Goal: Transaction & Acquisition: Purchase product/service

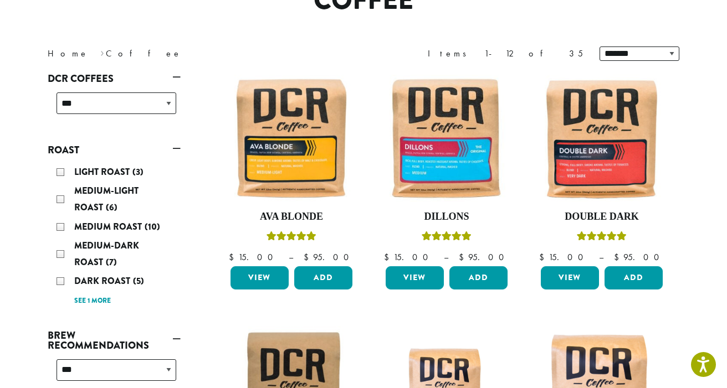
scroll to position [123, 0]
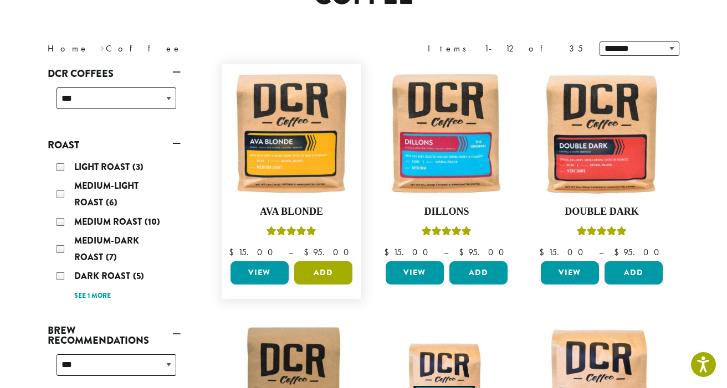
click at [323, 285] on button "Add" at bounding box center [323, 272] width 58 height 23
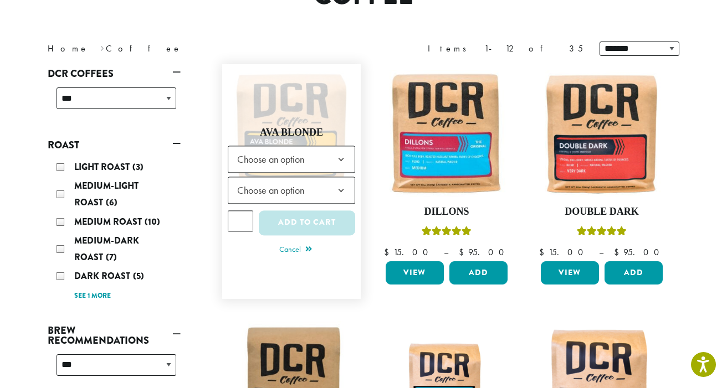
click at [339, 173] on b at bounding box center [340, 159] width 27 height 27
click at [346, 204] on b at bounding box center [340, 190] width 27 height 27
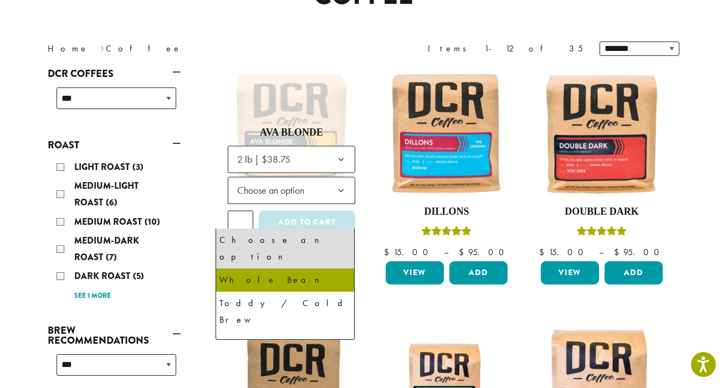
select select "**********"
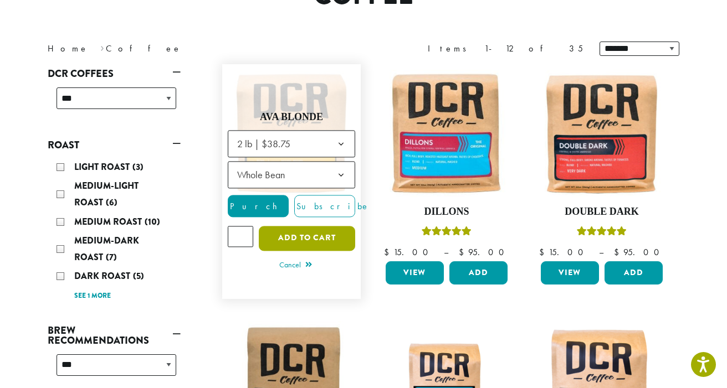
click at [288, 251] on button "Add to cart" at bounding box center [307, 238] width 96 height 25
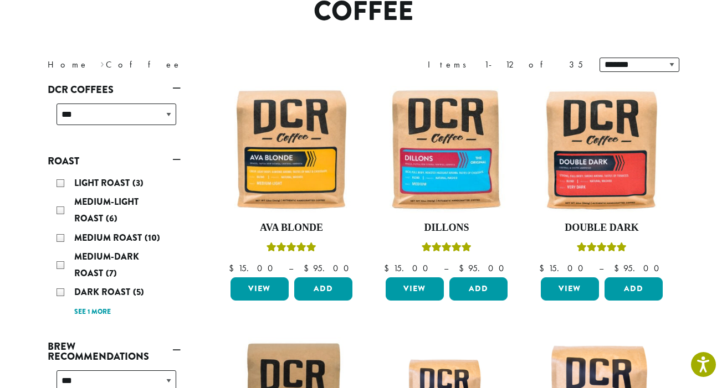
scroll to position [127, 0]
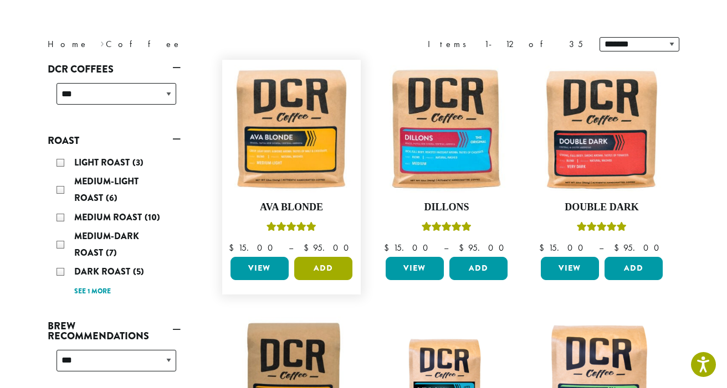
click at [326, 280] on button "Add" at bounding box center [323, 268] width 58 height 23
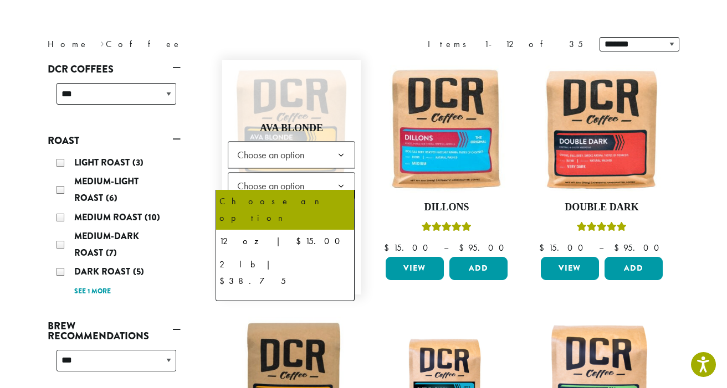
click at [311, 168] on span "Choose an option" at bounding box center [291, 154] width 127 height 27
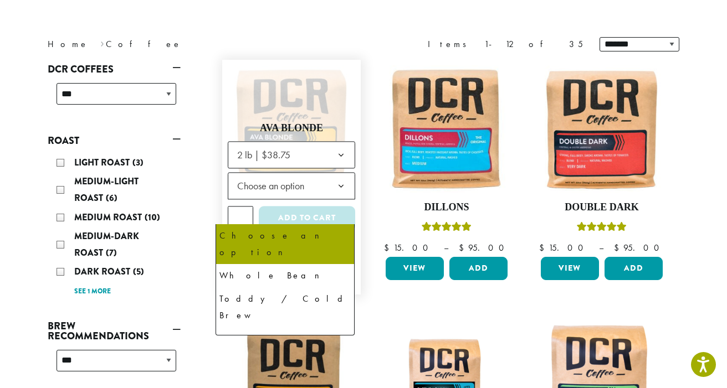
click at [268, 197] on span "Choose an option" at bounding box center [274, 186] width 83 height 22
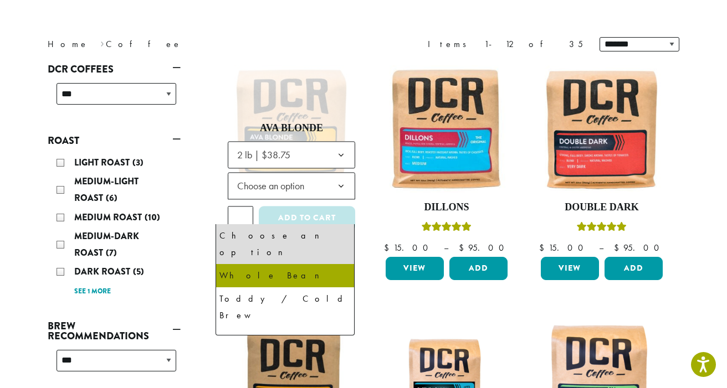
select select "**********"
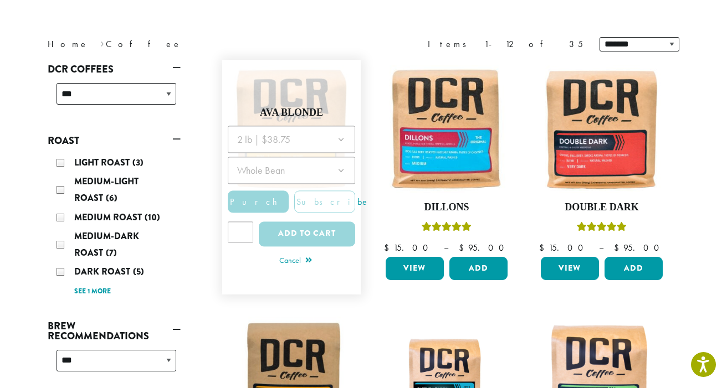
click at [298, 254] on div at bounding box center [291, 190] width 127 height 128
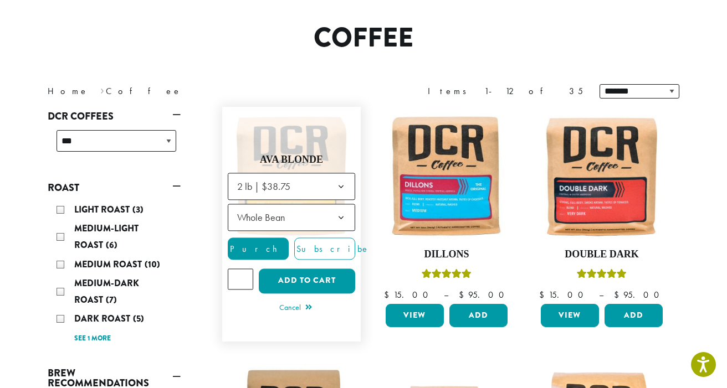
scroll to position [83, 0]
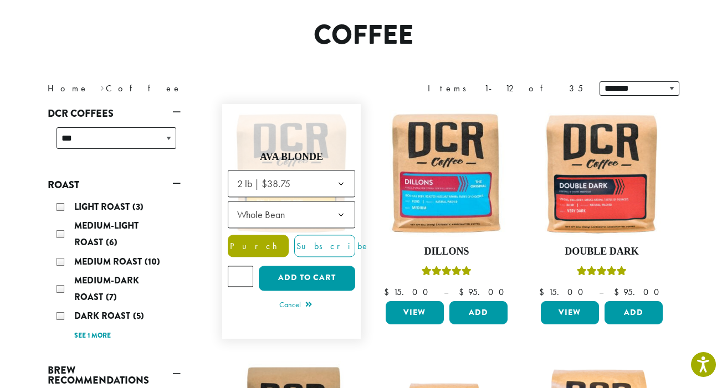
click at [258, 252] on span "Purchase" at bounding box center [275, 246] width 94 height 12
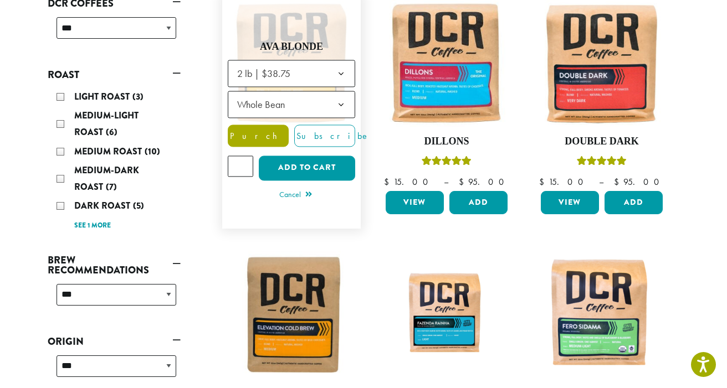
scroll to position [194, 0]
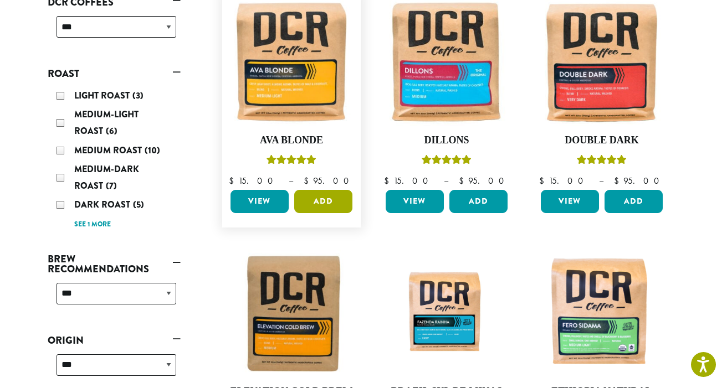
click at [315, 213] on button "Add" at bounding box center [323, 201] width 58 height 23
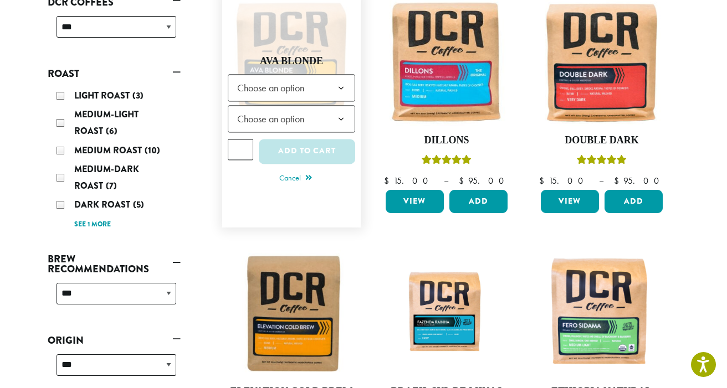
click at [266, 99] on span "Choose an option" at bounding box center [274, 88] width 83 height 22
click at [295, 130] on span "Choose an option" at bounding box center [274, 119] width 83 height 22
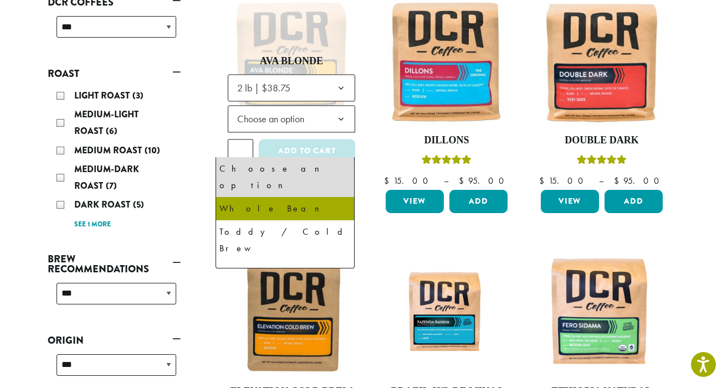
select select "**********"
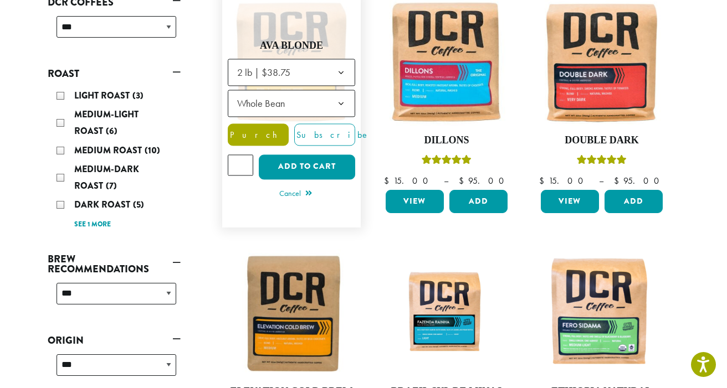
click at [248, 141] on span "Purchase" at bounding box center [275, 135] width 94 height 12
click at [249, 141] on span "Purchase" at bounding box center [275, 135] width 94 height 12
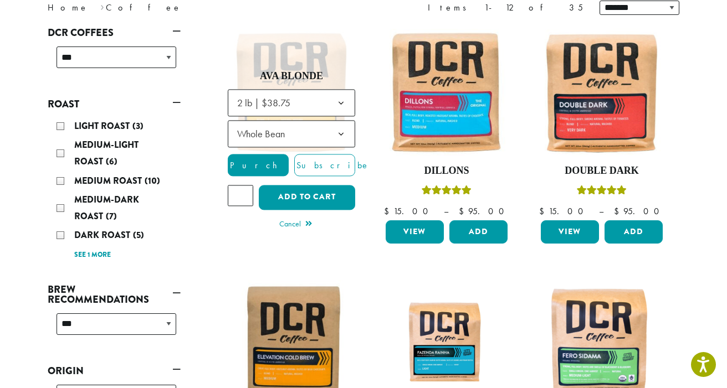
scroll to position [164, 0]
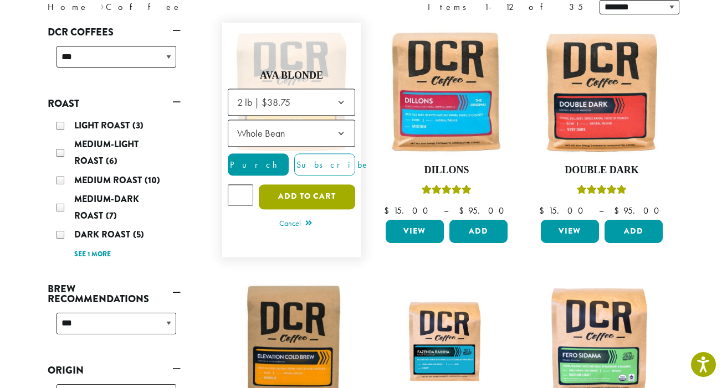
click at [296, 209] on button "Add to cart" at bounding box center [307, 196] width 96 height 25
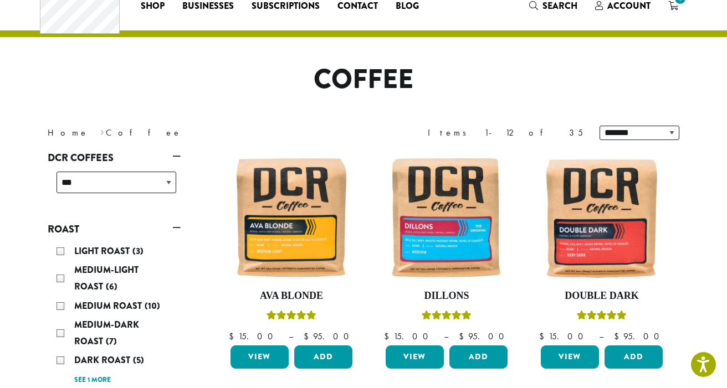
scroll to position [34, 0]
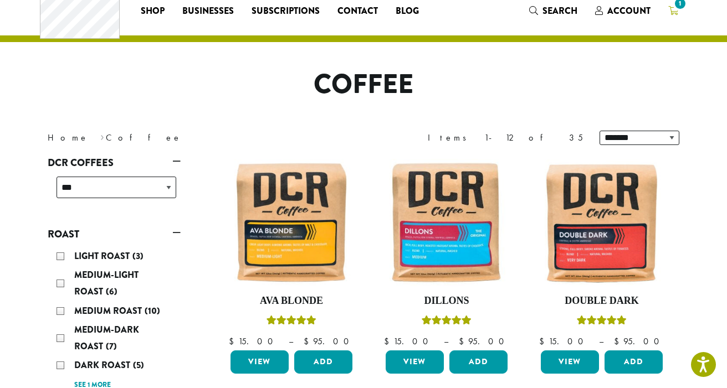
click at [687, 11] on span "1" at bounding box center [679, 3] width 15 height 15
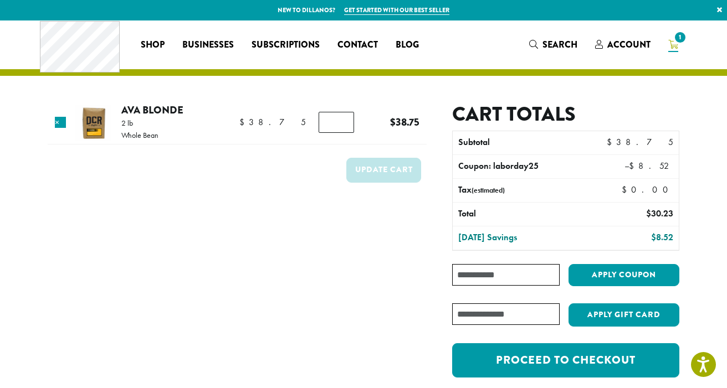
click at [334, 133] on input "*" at bounding box center [335, 122] width 35 height 21
type input "*"
click at [334, 133] on input "*" at bounding box center [335, 122] width 35 height 21
click at [364, 183] on button "Update cart" at bounding box center [383, 170] width 75 height 25
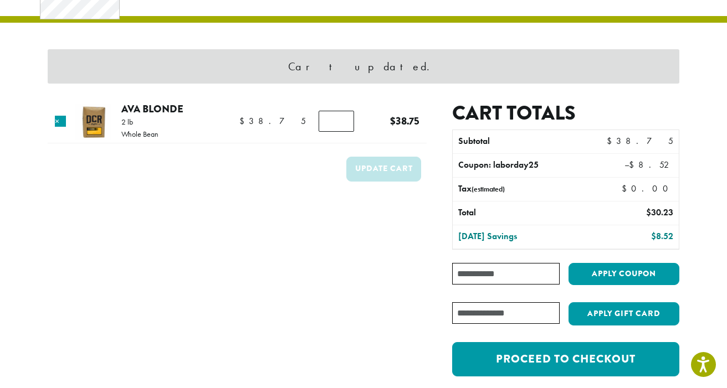
scroll to position [58, 0]
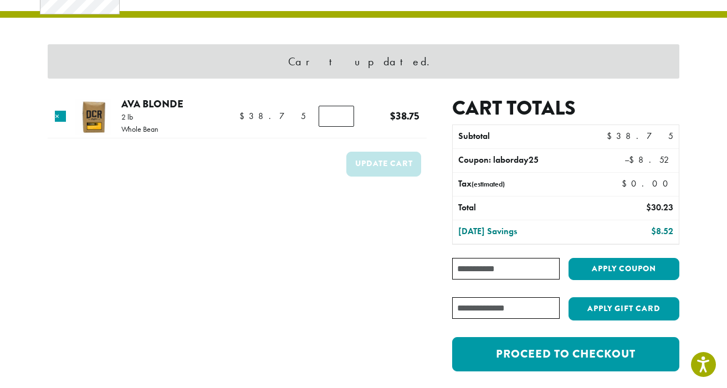
type input "*"
click at [337, 127] on input "*" at bounding box center [335, 116] width 35 height 21
click at [372, 177] on button "Update cart" at bounding box center [383, 164] width 75 height 25
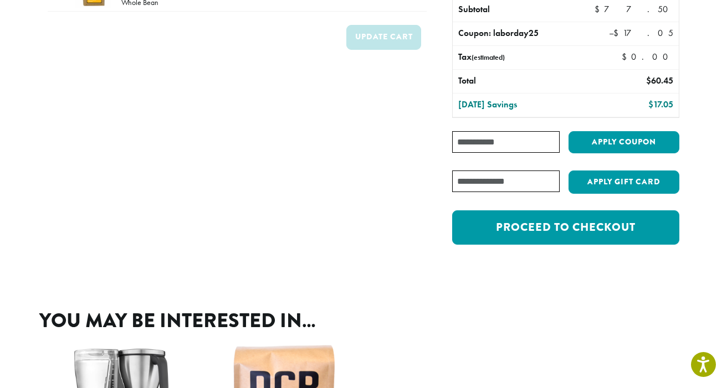
scroll to position [184, 0]
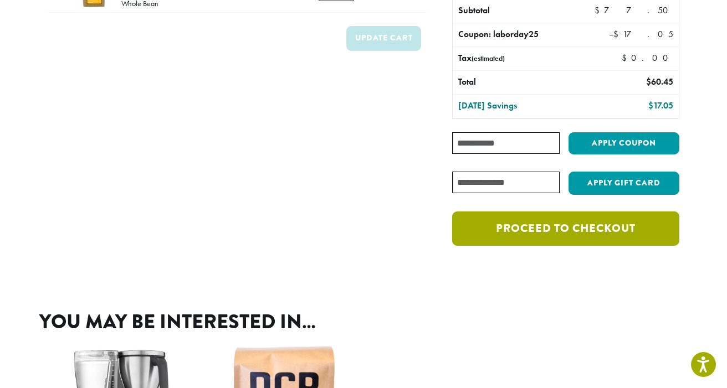
click at [584, 246] on link "Proceed to checkout" at bounding box center [565, 229] width 227 height 34
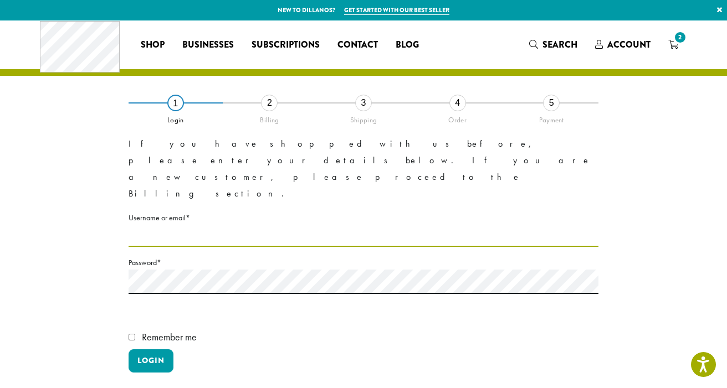
type input "**********"
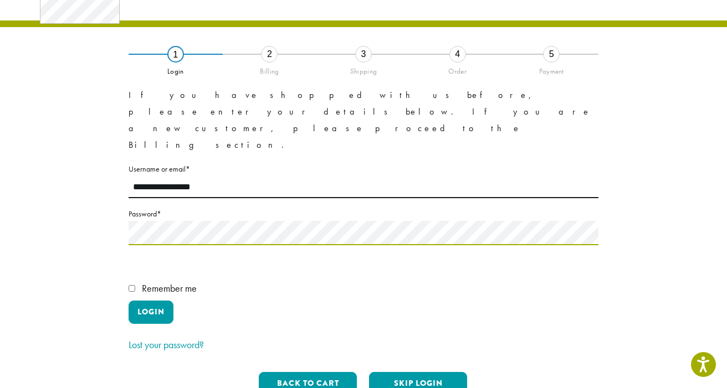
scroll to position [61, 0]
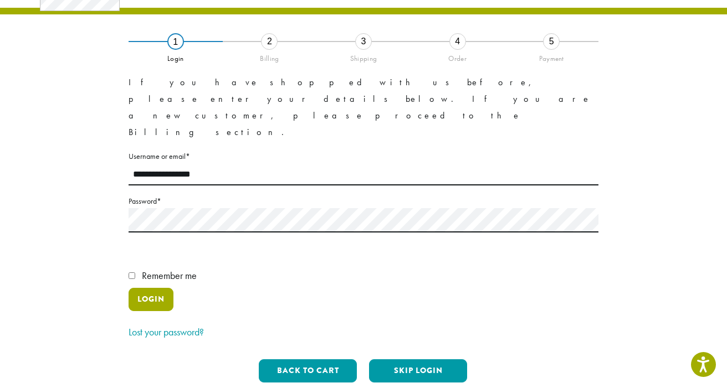
click at [161, 306] on button "Login" at bounding box center [150, 299] width 45 height 23
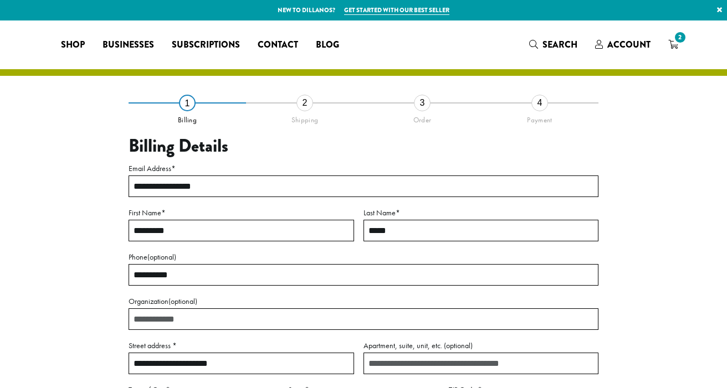
select select "**"
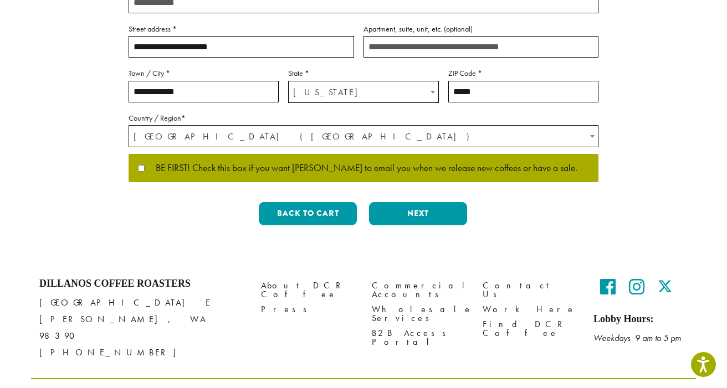
scroll to position [317, 0]
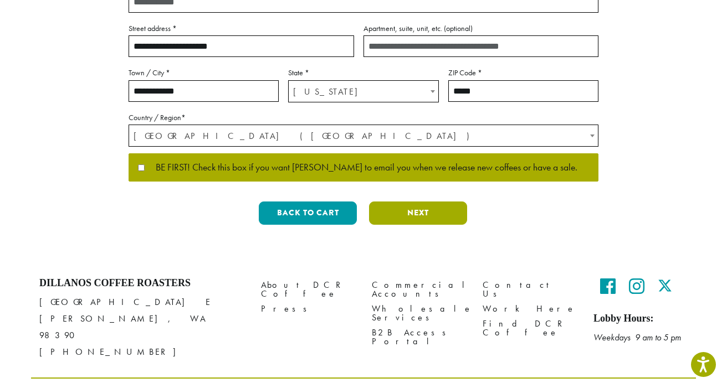
click at [424, 225] on button "Next" at bounding box center [418, 213] width 98 height 23
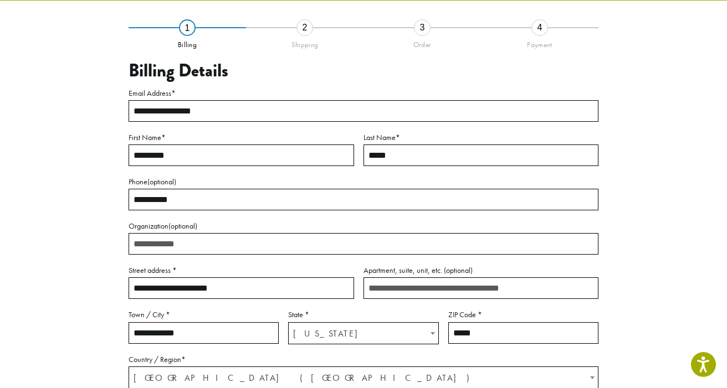
scroll to position [75, 0]
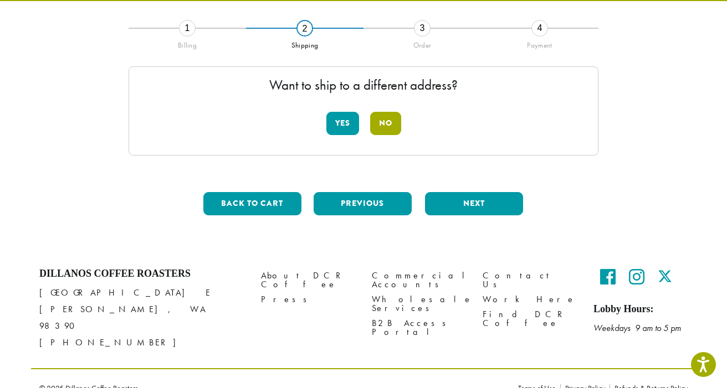
click at [388, 135] on button "No" at bounding box center [385, 123] width 31 height 23
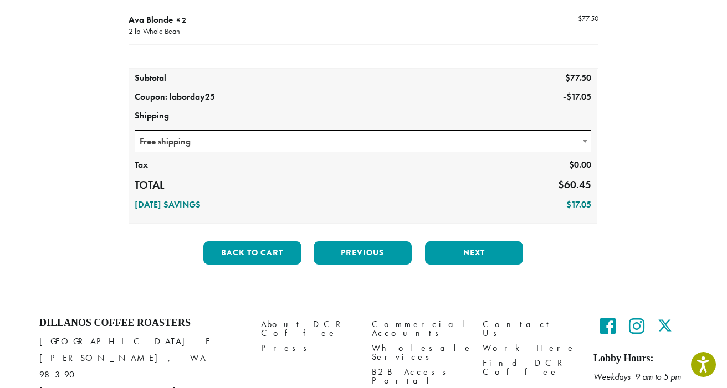
scroll to position [158, 0]
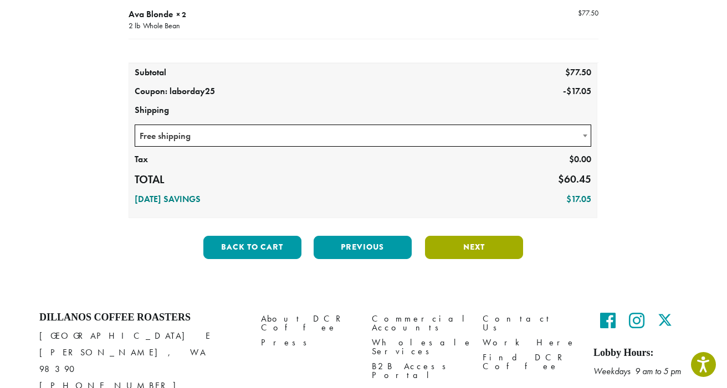
click at [465, 259] on button "Next" at bounding box center [474, 247] width 98 height 23
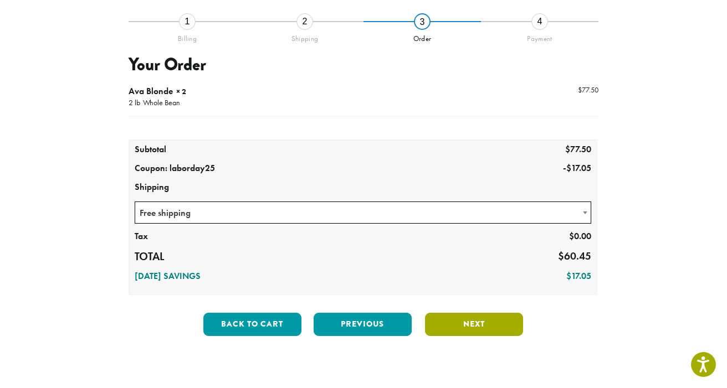
scroll to position [75, 0]
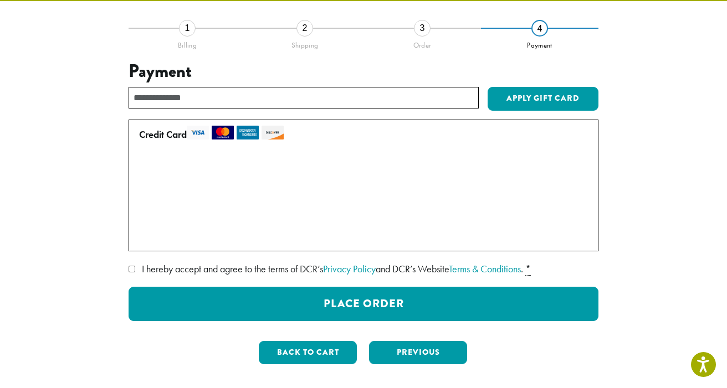
click at [144, 245] on label "Use a new card" at bounding box center [361, 236] width 444 height 18
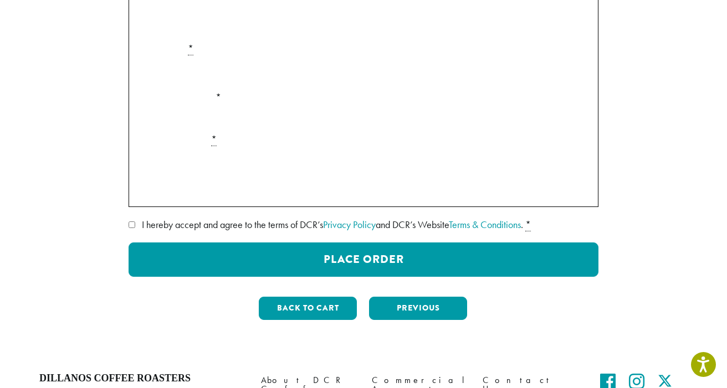
scroll to position [278, 0]
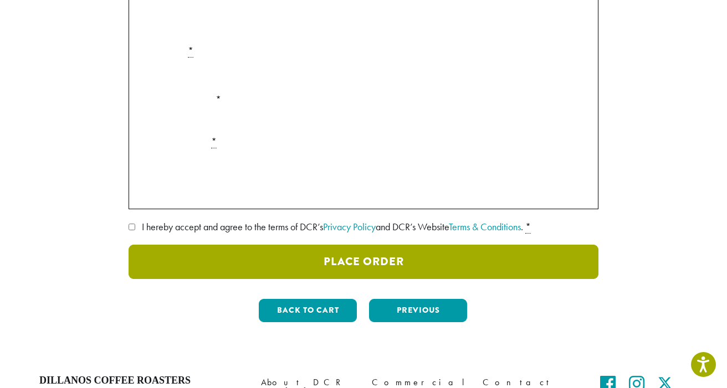
click at [346, 279] on button "Place Order" at bounding box center [363, 262] width 470 height 34
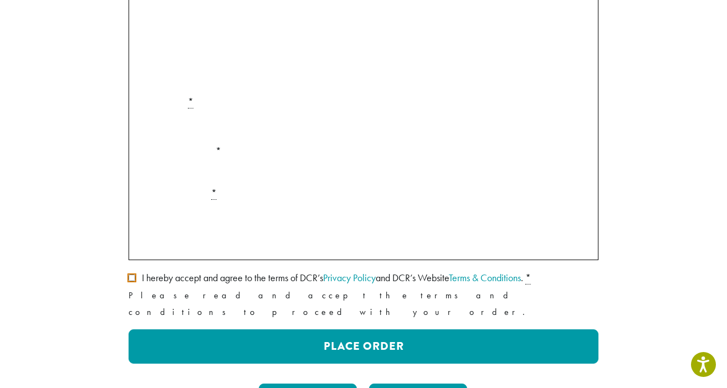
scroll to position [287, 0]
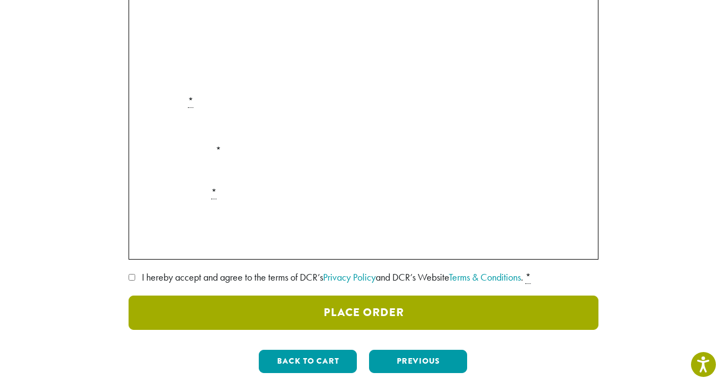
click at [359, 330] on button "Place Order" at bounding box center [363, 313] width 470 height 34
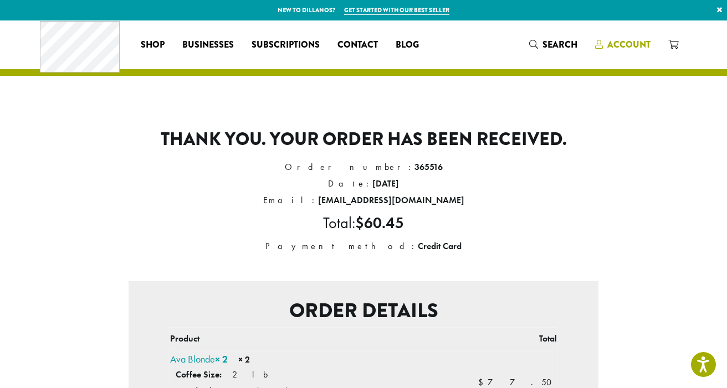
click at [648, 50] on span "Account" at bounding box center [628, 44] width 43 height 13
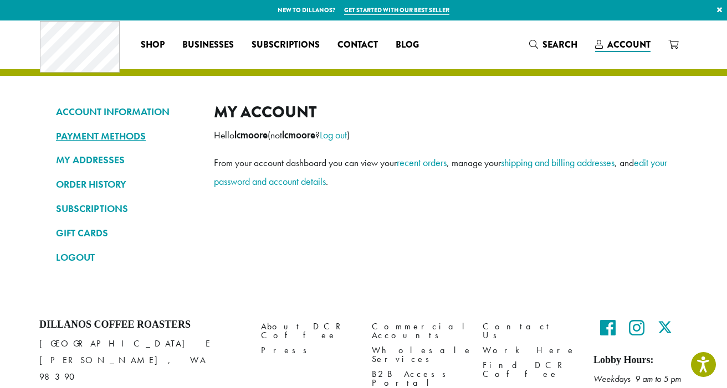
click at [87, 143] on link "PAYMENT METHODS" at bounding box center [126, 136] width 141 height 19
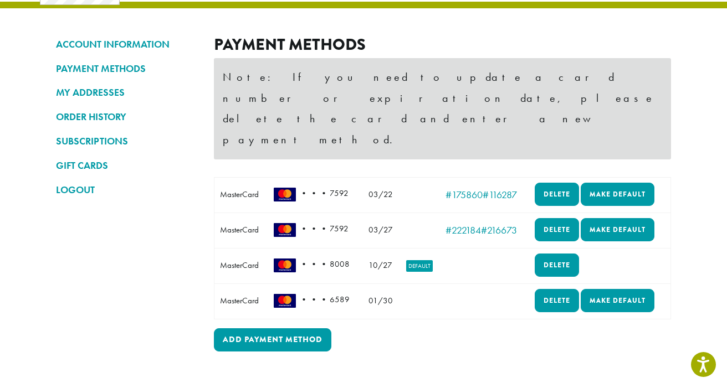
scroll to position [68, 0]
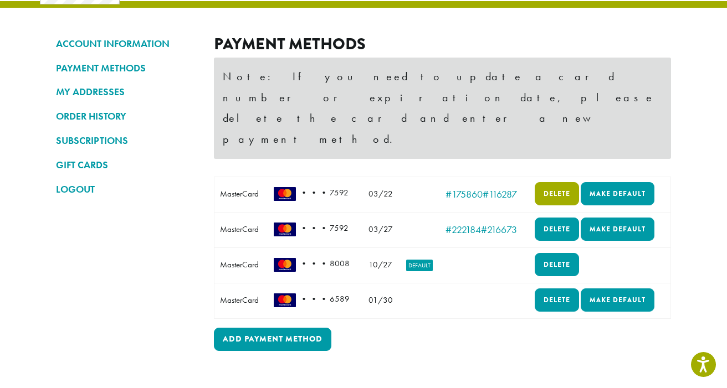
click at [555, 182] on link "Delete" at bounding box center [556, 193] width 44 height 23
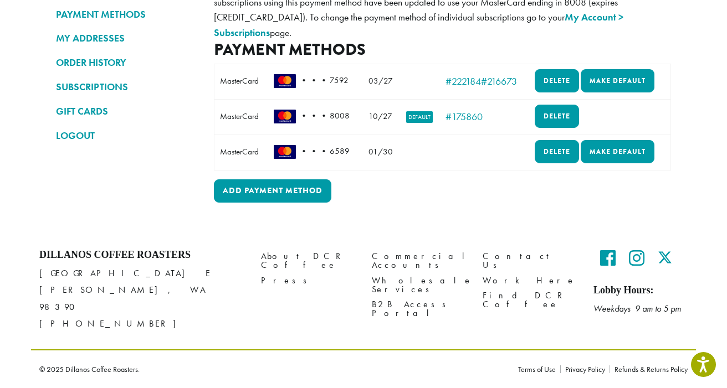
scroll to position [199, 0]
click at [580, 163] on link "Make default" at bounding box center [617, 151] width 74 height 23
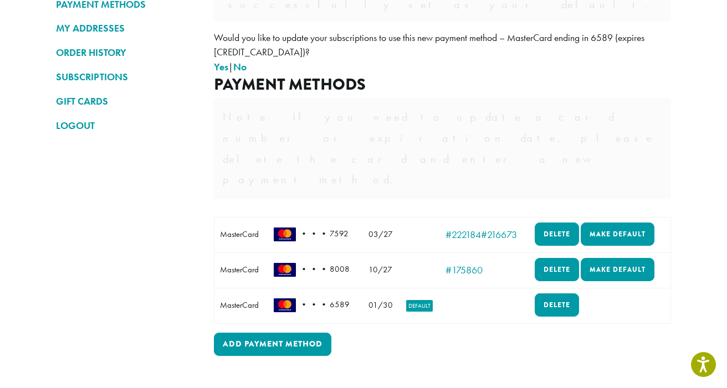
scroll to position [135, 0]
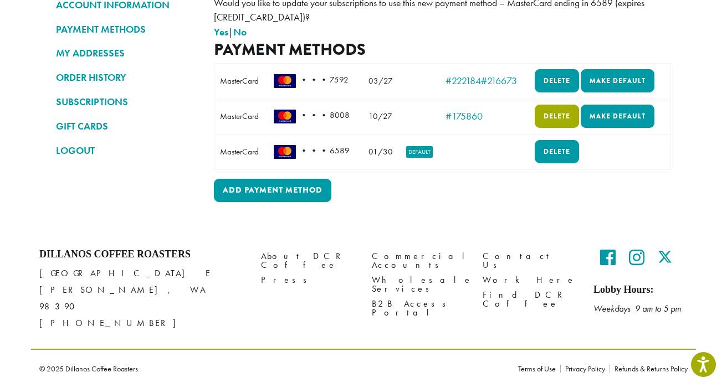
click at [557, 128] on link "Delete" at bounding box center [556, 116] width 44 height 23
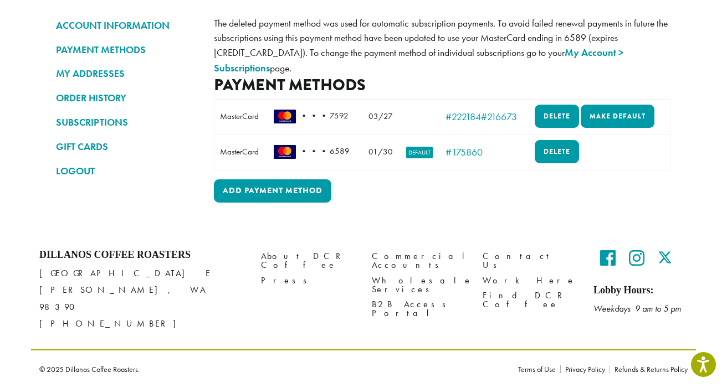
scroll to position [167, 0]
click at [564, 105] on link "Delete" at bounding box center [556, 116] width 44 height 23
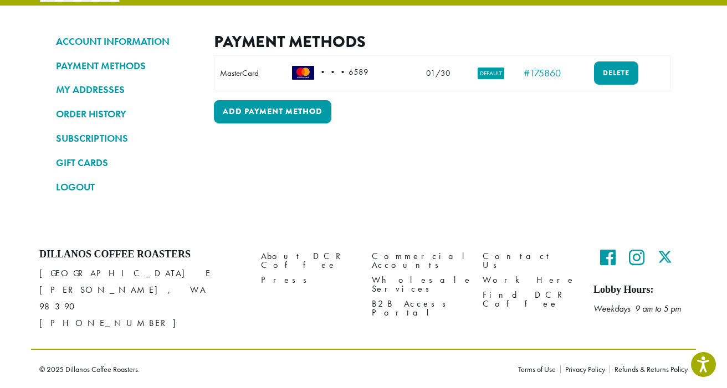
scroll to position [93, 0]
click at [67, 105] on link "ORDER HISTORY" at bounding box center [126, 114] width 141 height 19
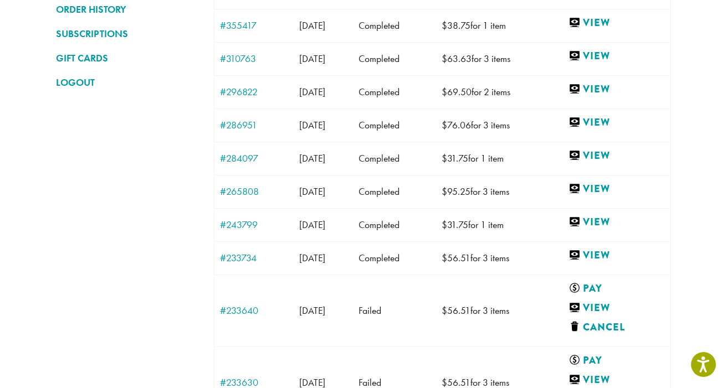
scroll to position [176, 0]
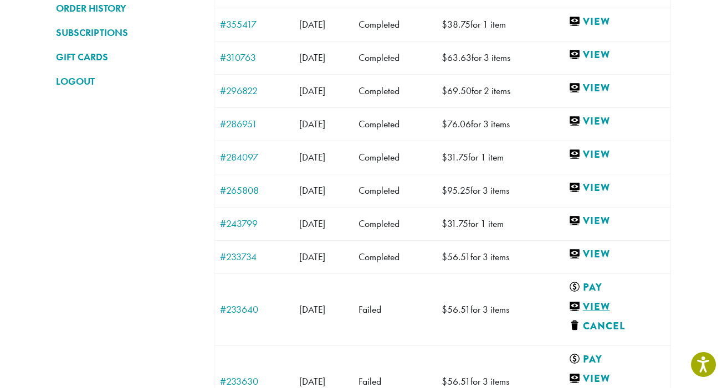
click at [624, 314] on link "View" at bounding box center [614, 307] width 92 height 14
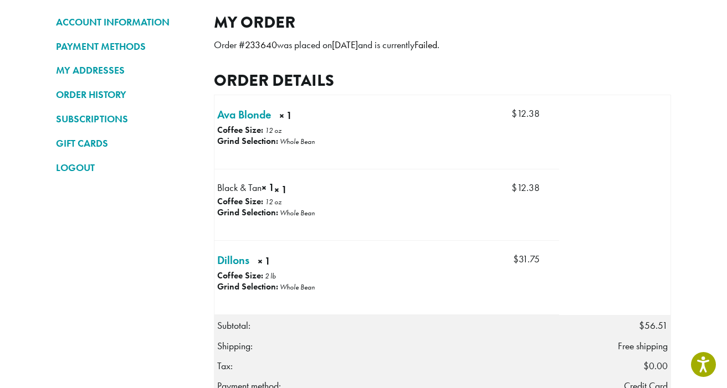
scroll to position [92, 0]
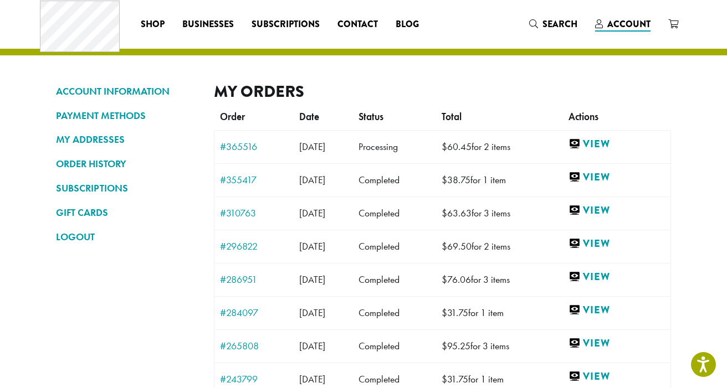
scroll to position [18, 0]
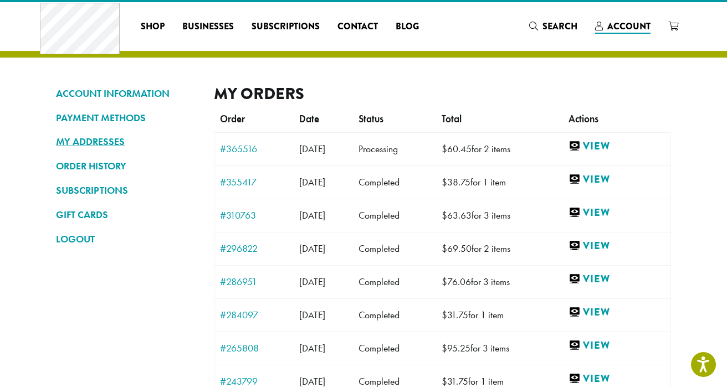
click at [59, 151] on link "MY ADDRESSES" at bounding box center [126, 141] width 141 height 19
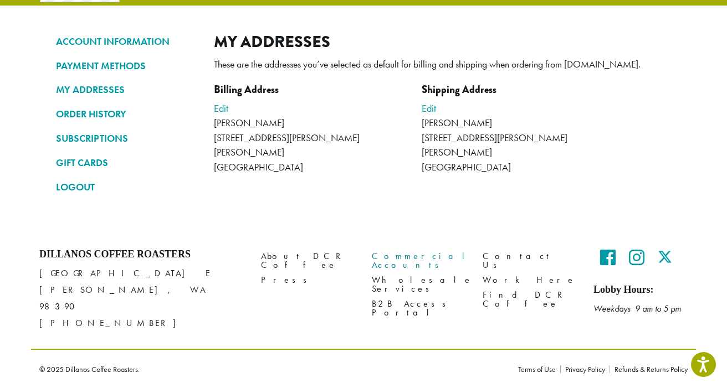
scroll to position [93, 0]
